Goal: Information Seeking & Learning: Learn about a topic

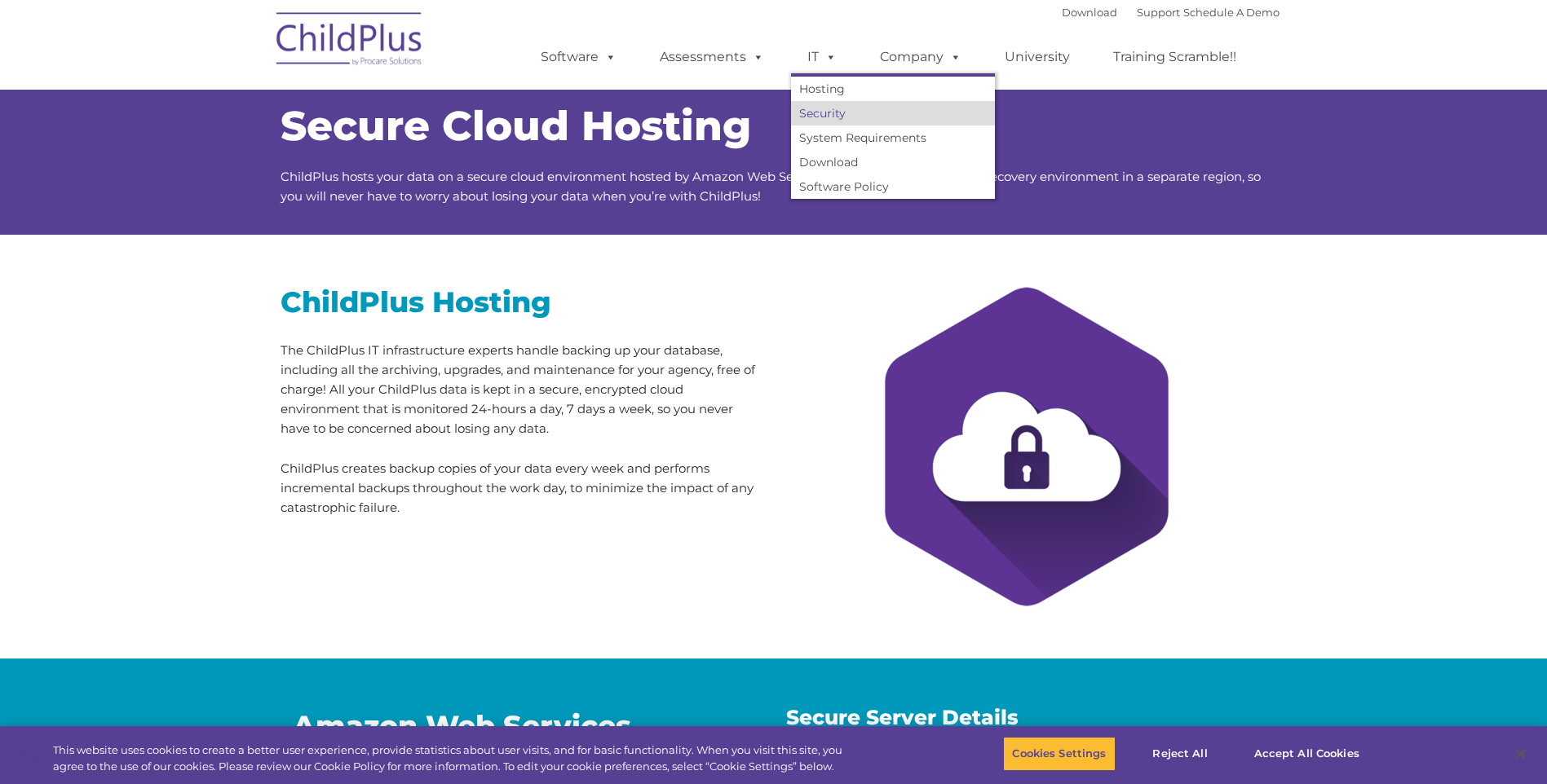
click at [818, 114] on link "Security" at bounding box center [893, 113] width 204 height 25
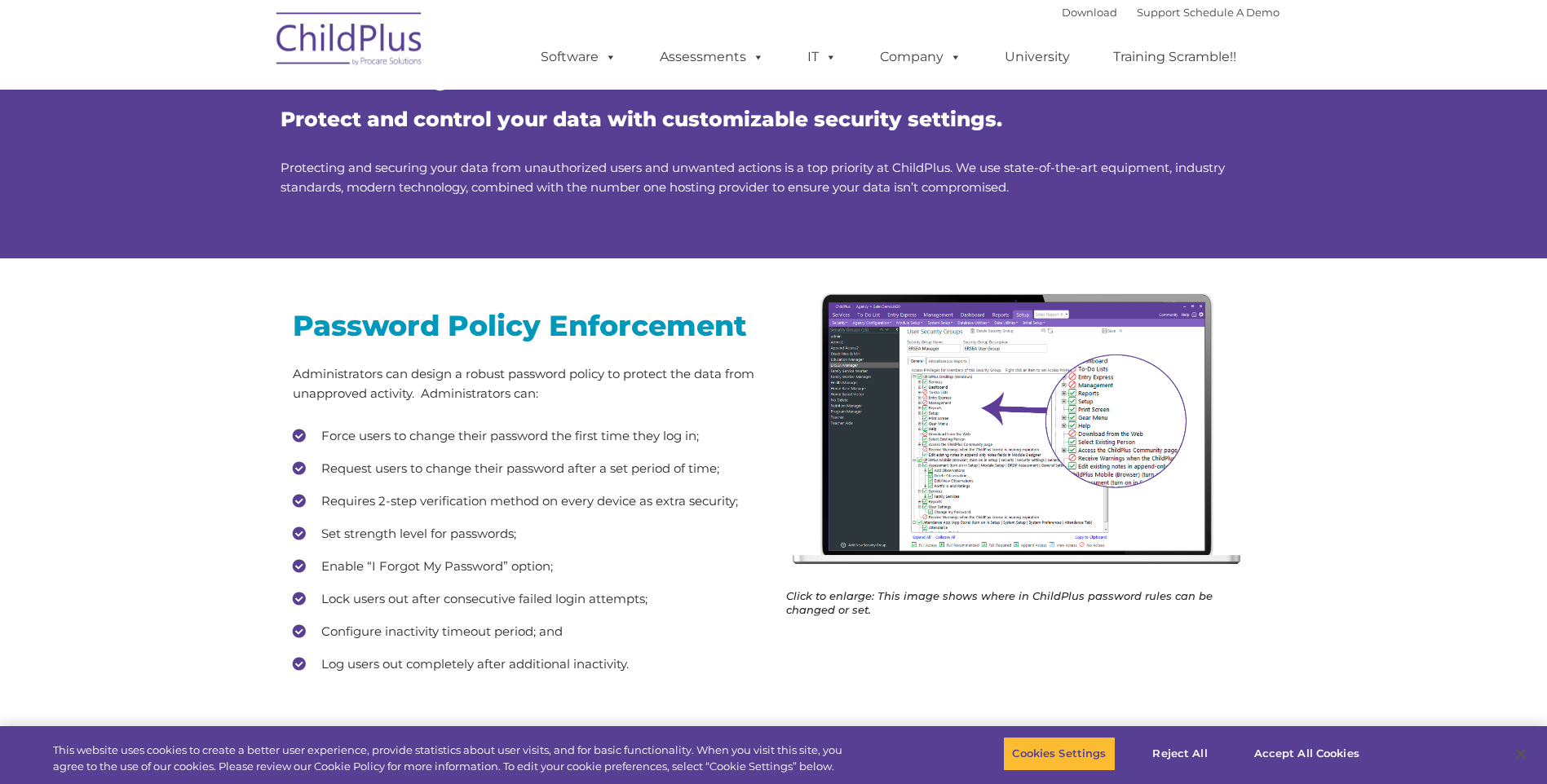
scroll to position [81, 0]
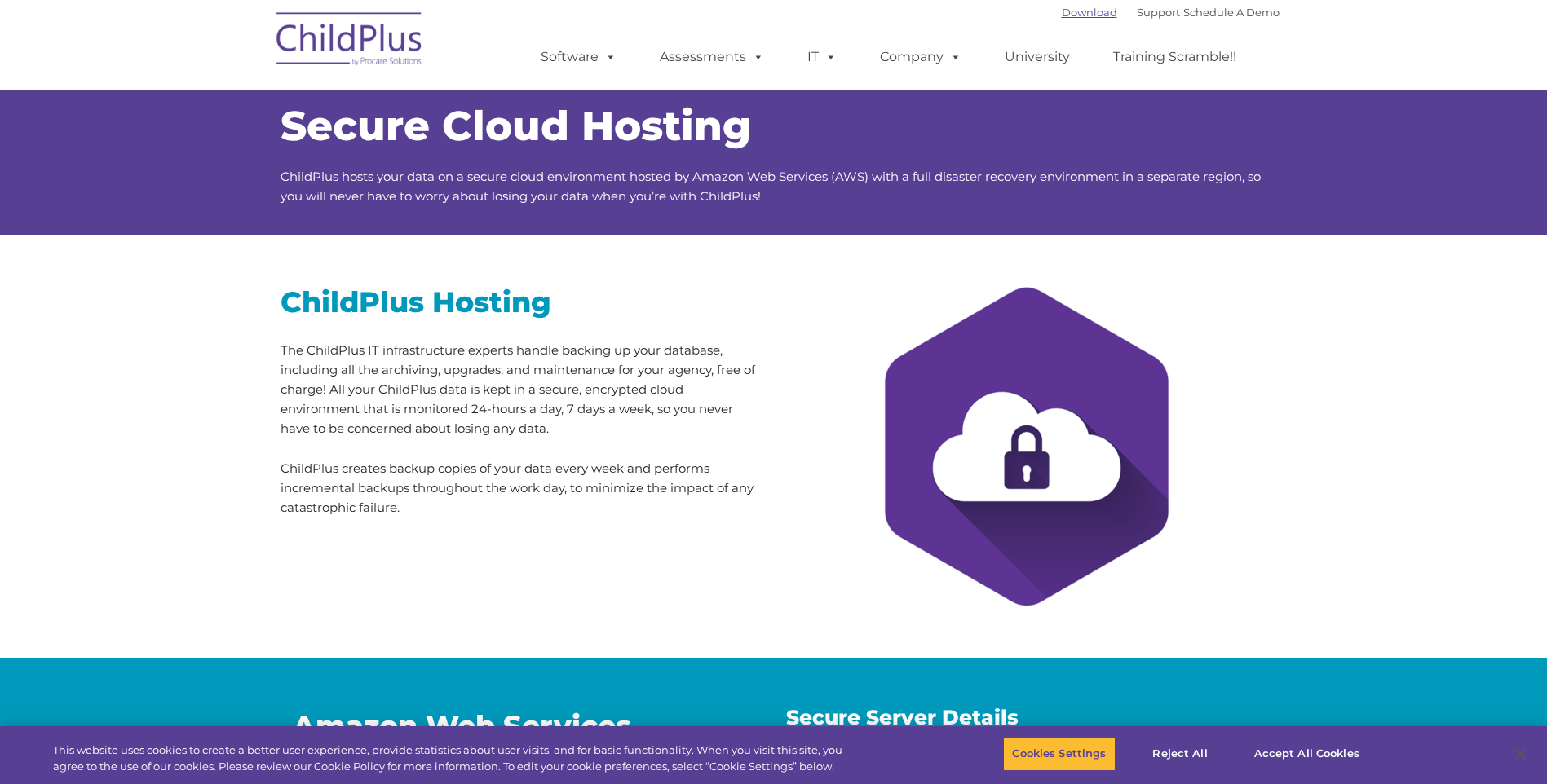
click at [1065, 13] on link "Download" at bounding box center [1089, 12] width 55 height 13
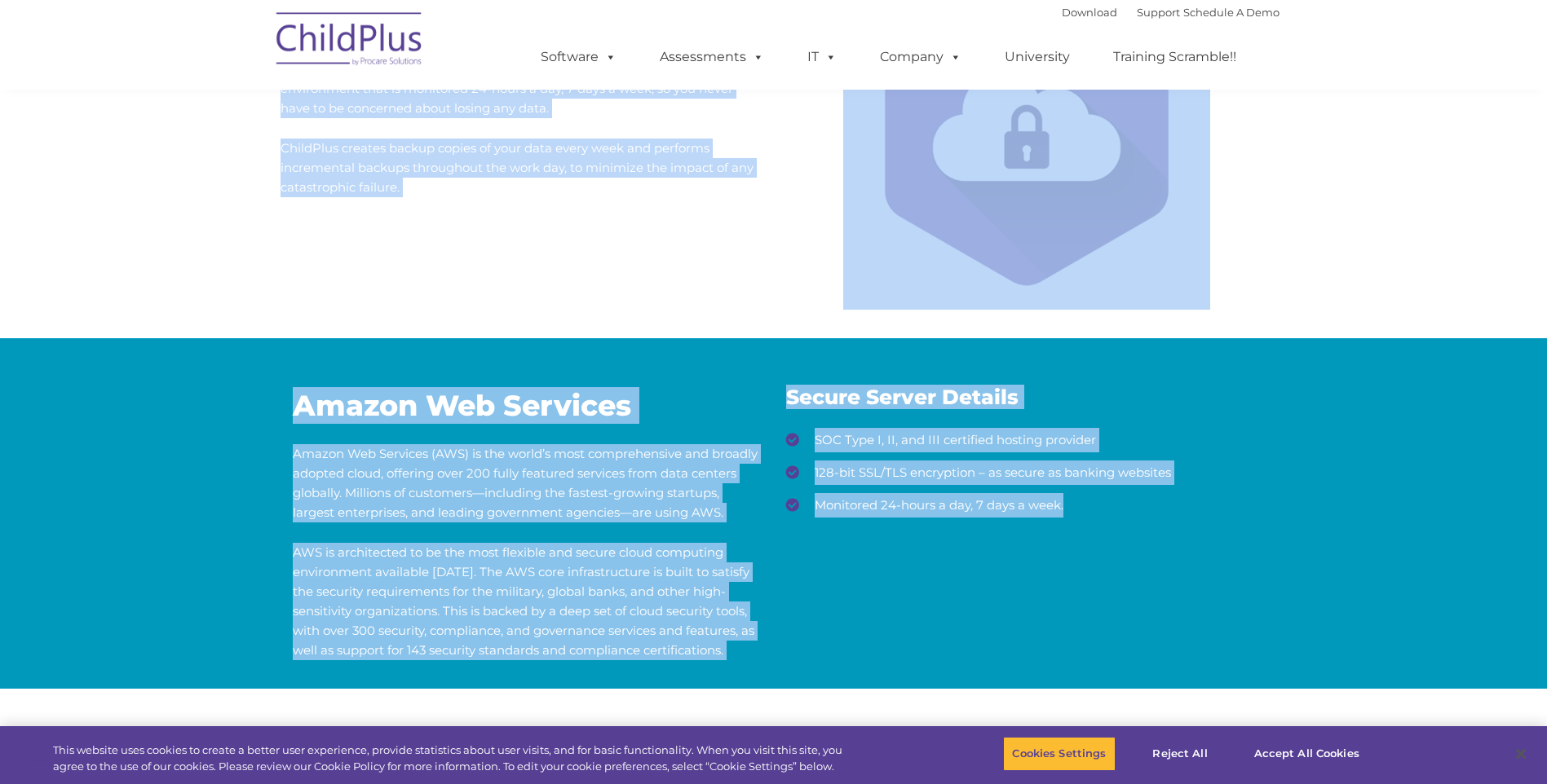
scroll to position [326, 0]
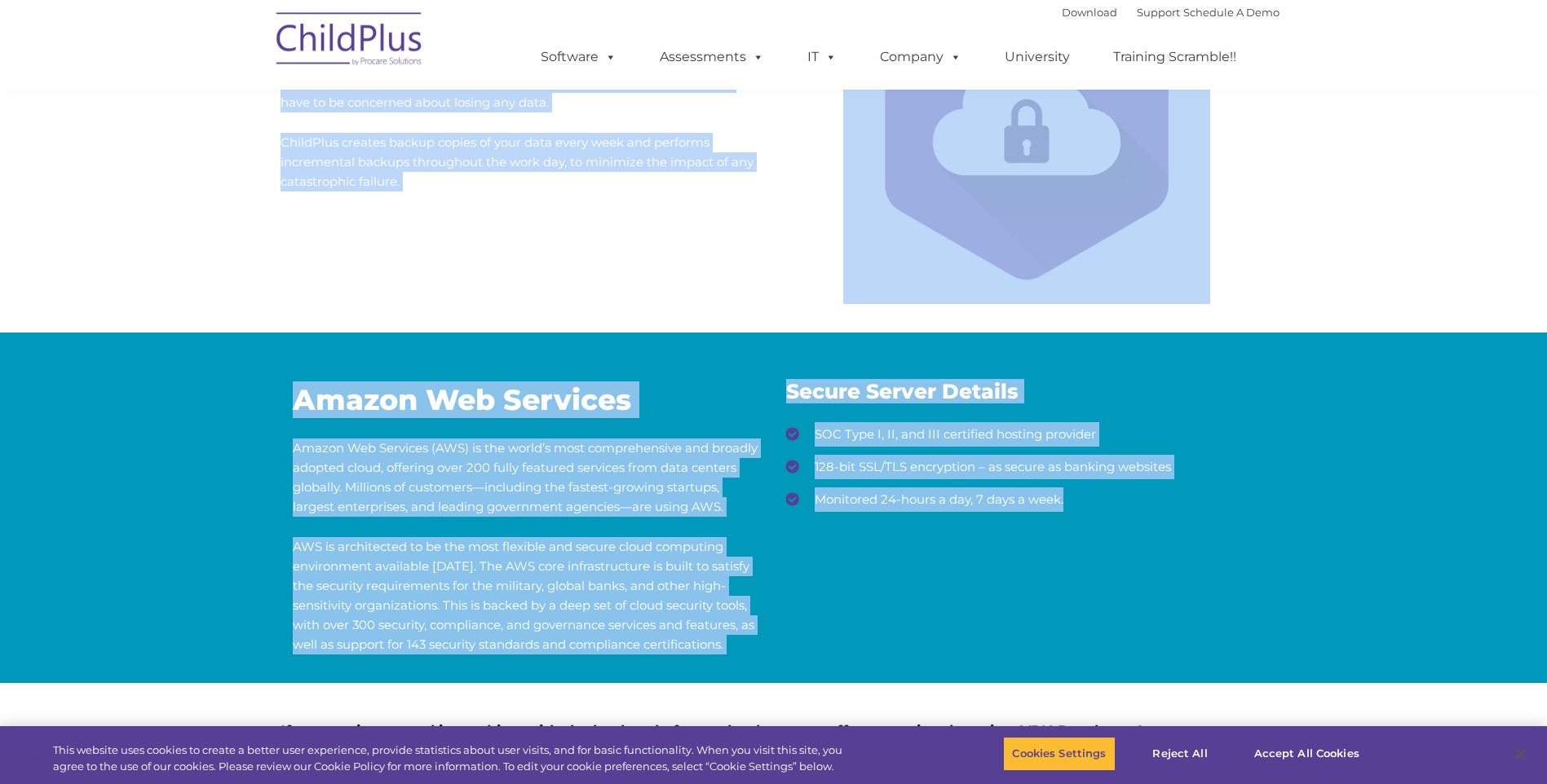
drag, startPoint x: 280, startPoint y: 119, endPoint x: 1204, endPoint y: 671, distance: 1076.3
click at [1204, 671] on div "Secure Cloud Hosting ChildPlus hosts your data on a secure cloud environment ho…" at bounding box center [774, 266] width 1011 height 1071
copy div "Secure Cloud Hosting ChildPlus hosts your data on a secure cloud environment ho…"
click at [595, 272] on div "ChildPlus Hosting The ChildPlus IT infrastructure experts handle backing up you…" at bounding box center [774, 121] width 1547 height 424
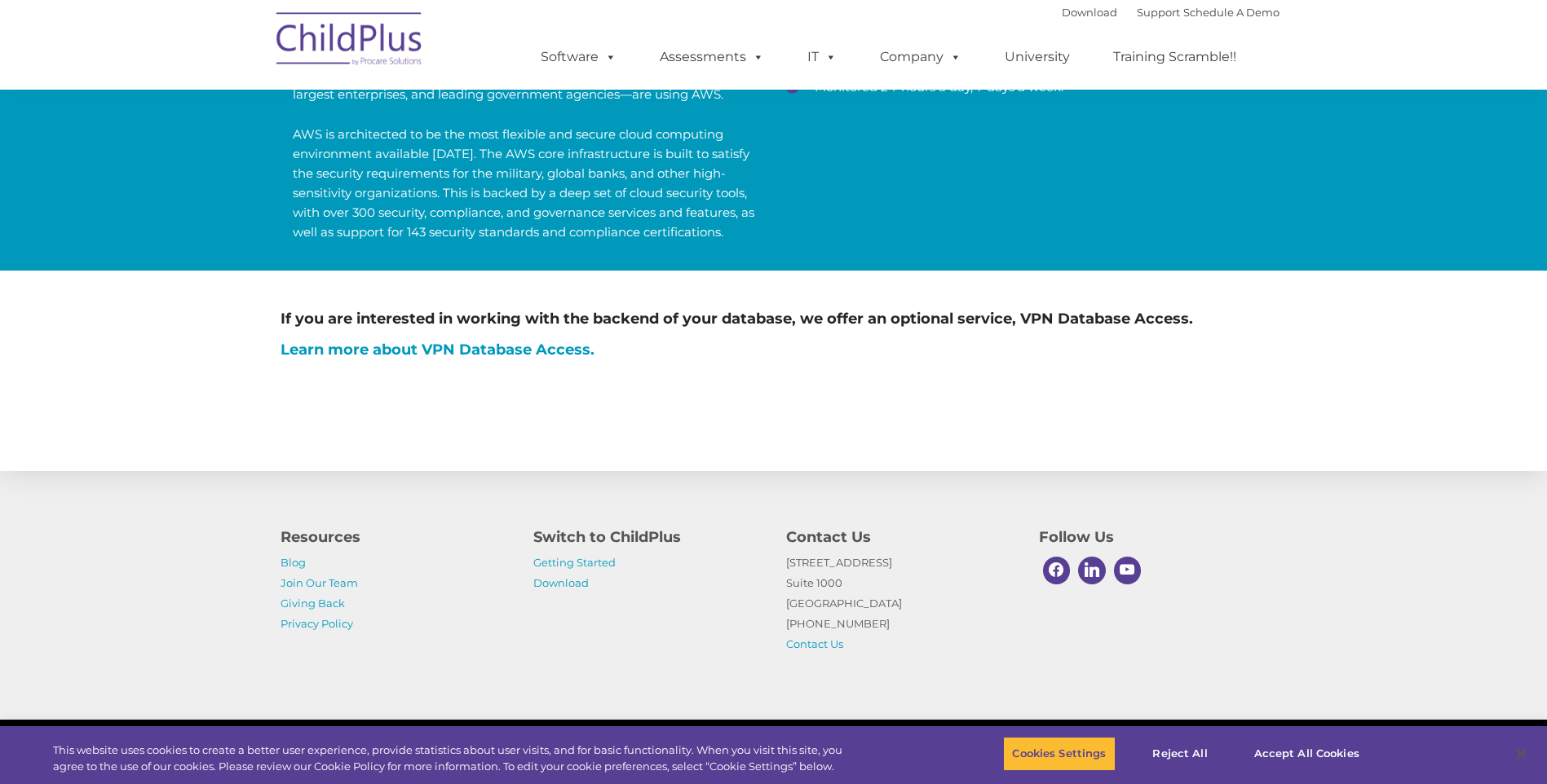
scroll to position [773, 0]
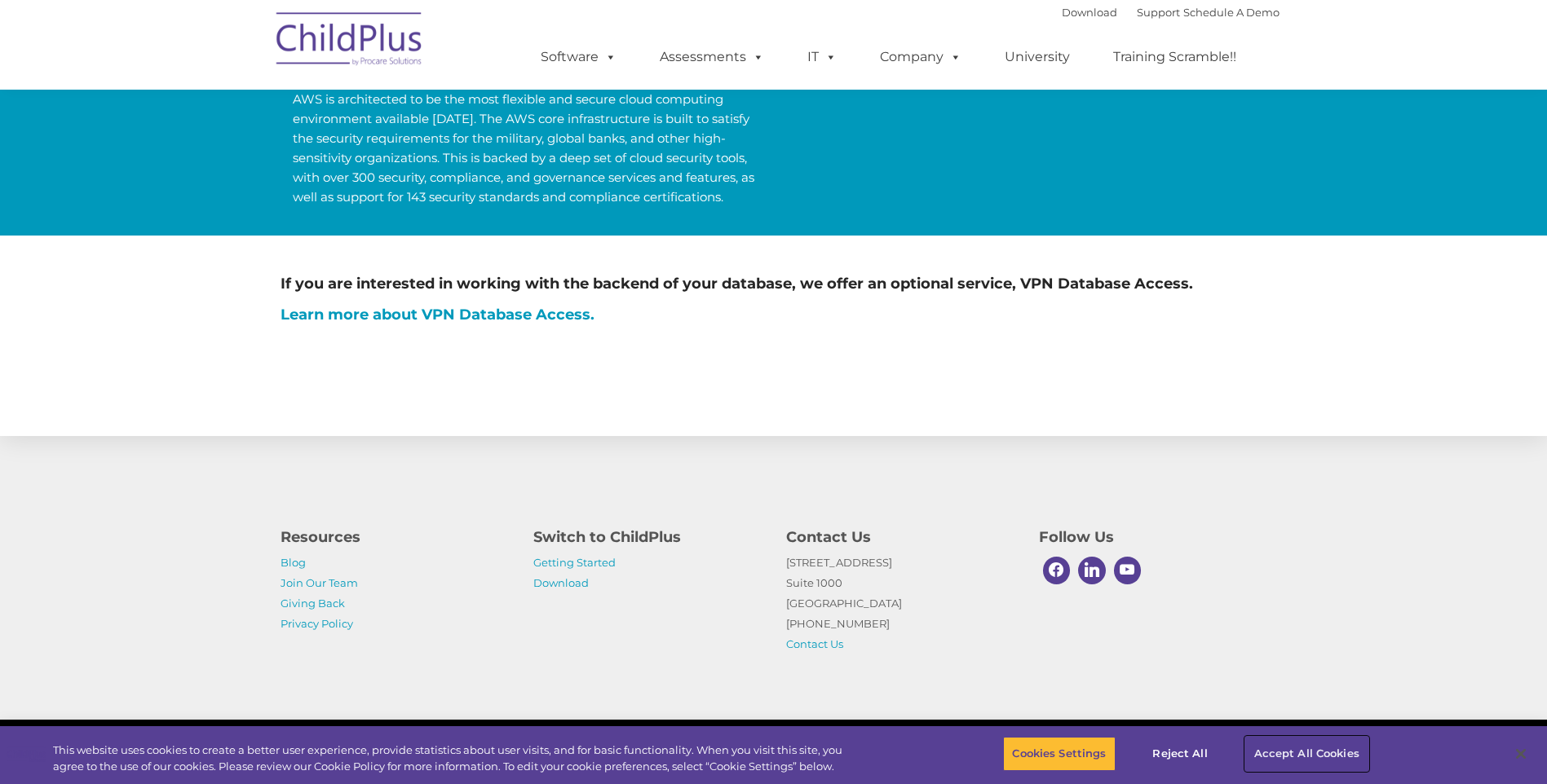
click at [1303, 754] on button "Accept All Cookies" at bounding box center [1306, 753] width 124 height 34
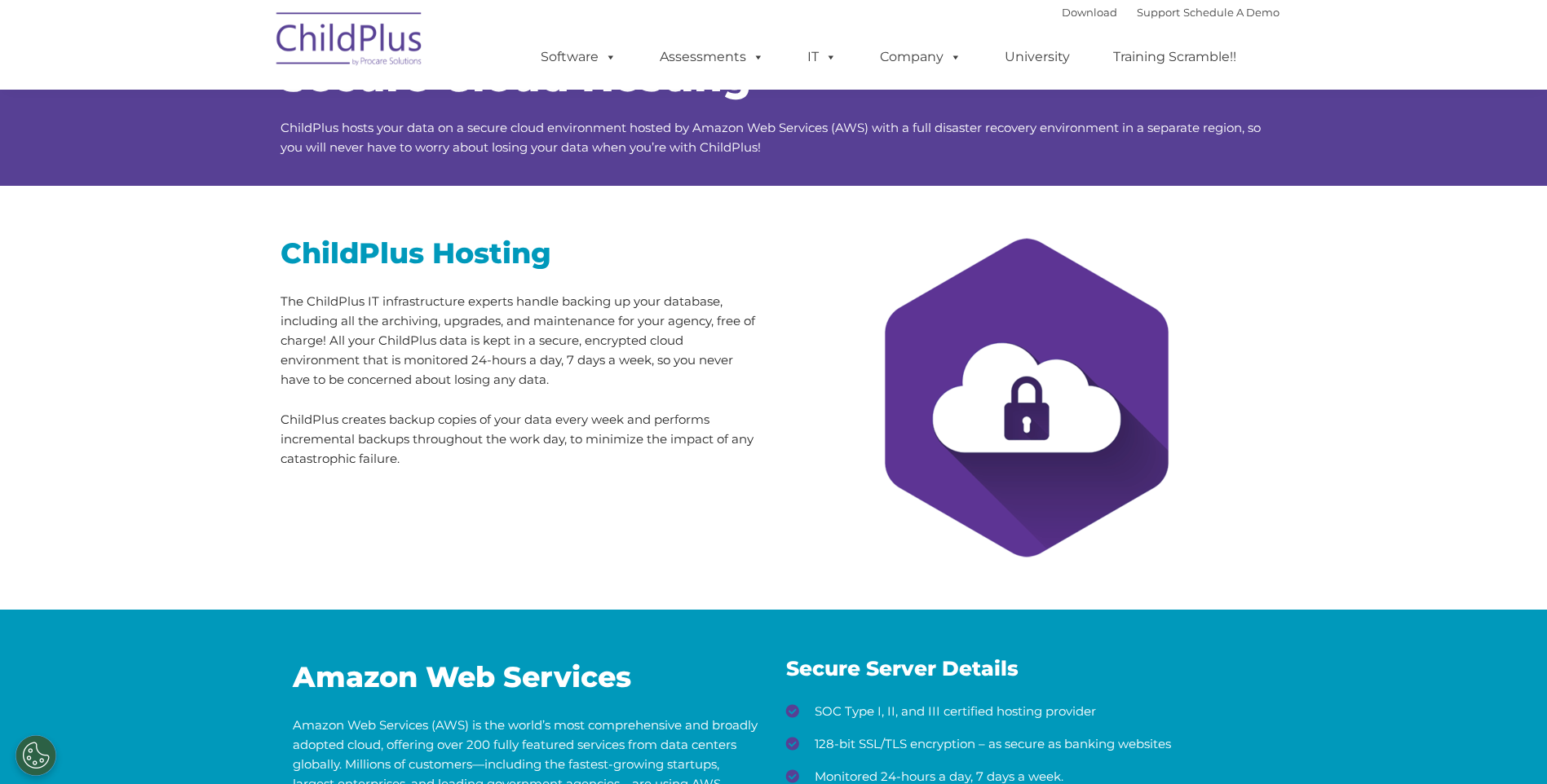
scroll to position [0, 0]
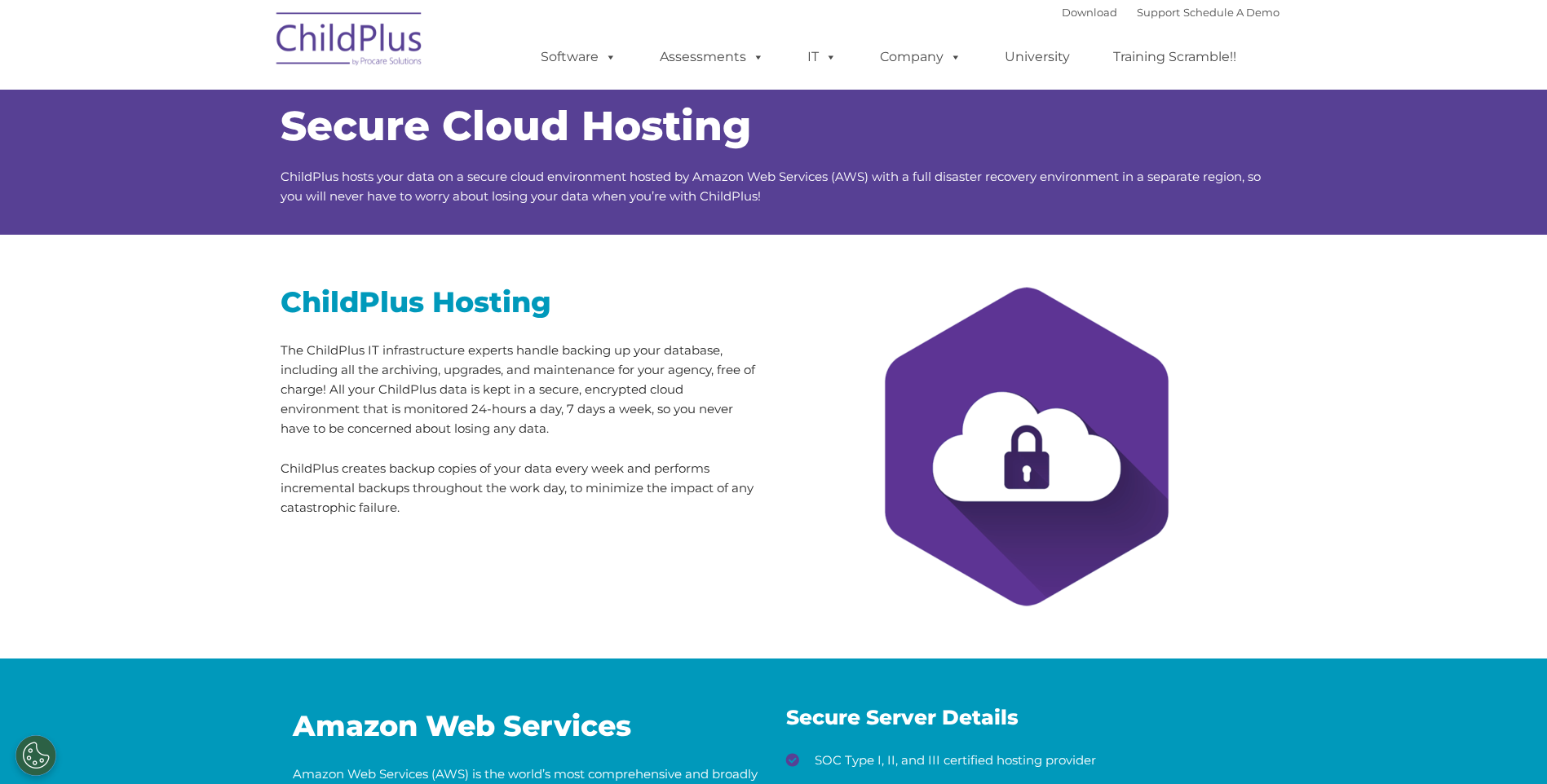
click at [685, 553] on div "ChildPlus Hosting The ChildPlus IT infrastructure experts handle backing up you…" at bounding box center [774, 447] width 1547 height 424
